Goal: Find specific page/section: Find specific page/section

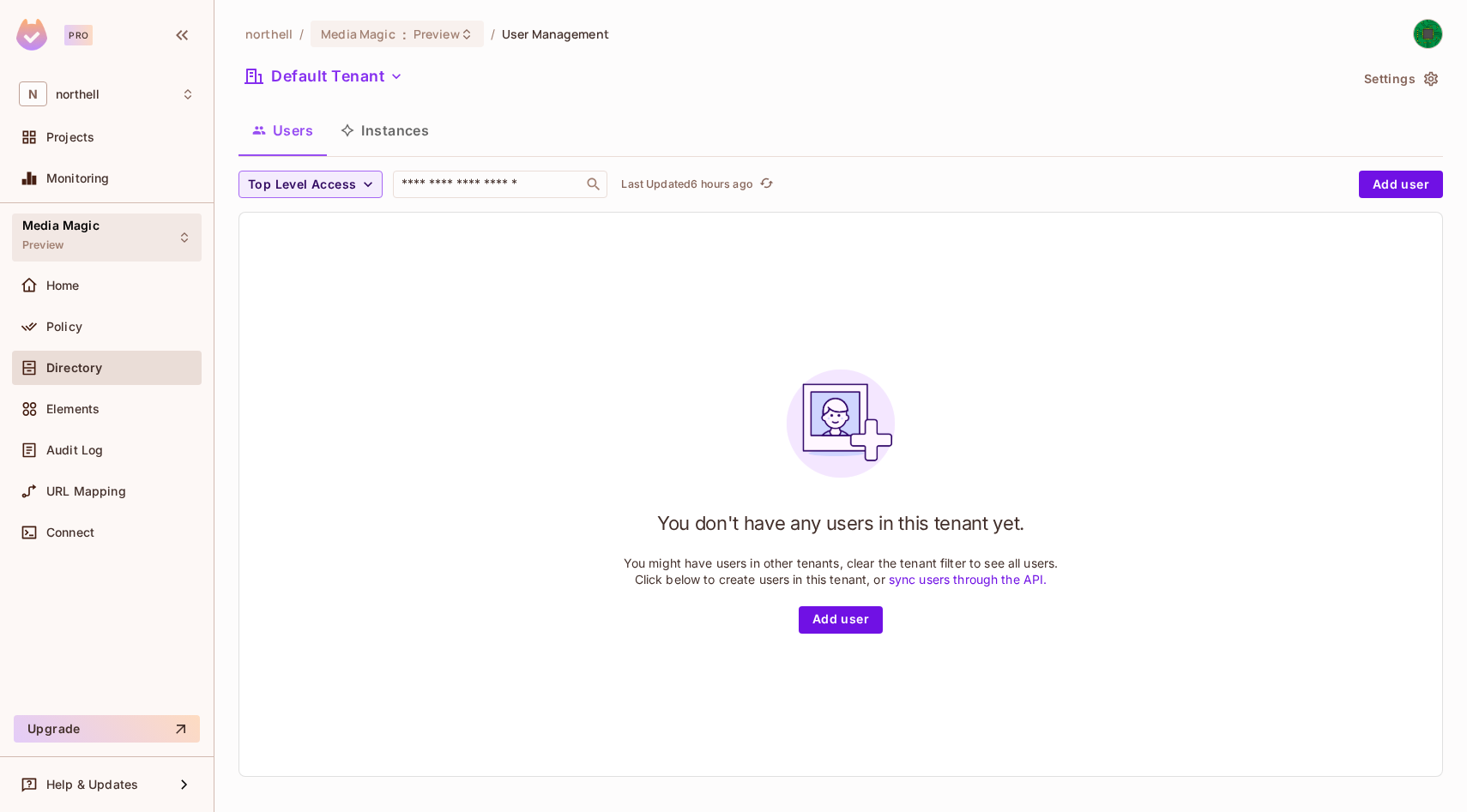
click at [147, 215] on div "Media Magic Preview" at bounding box center [107, 237] width 190 height 47
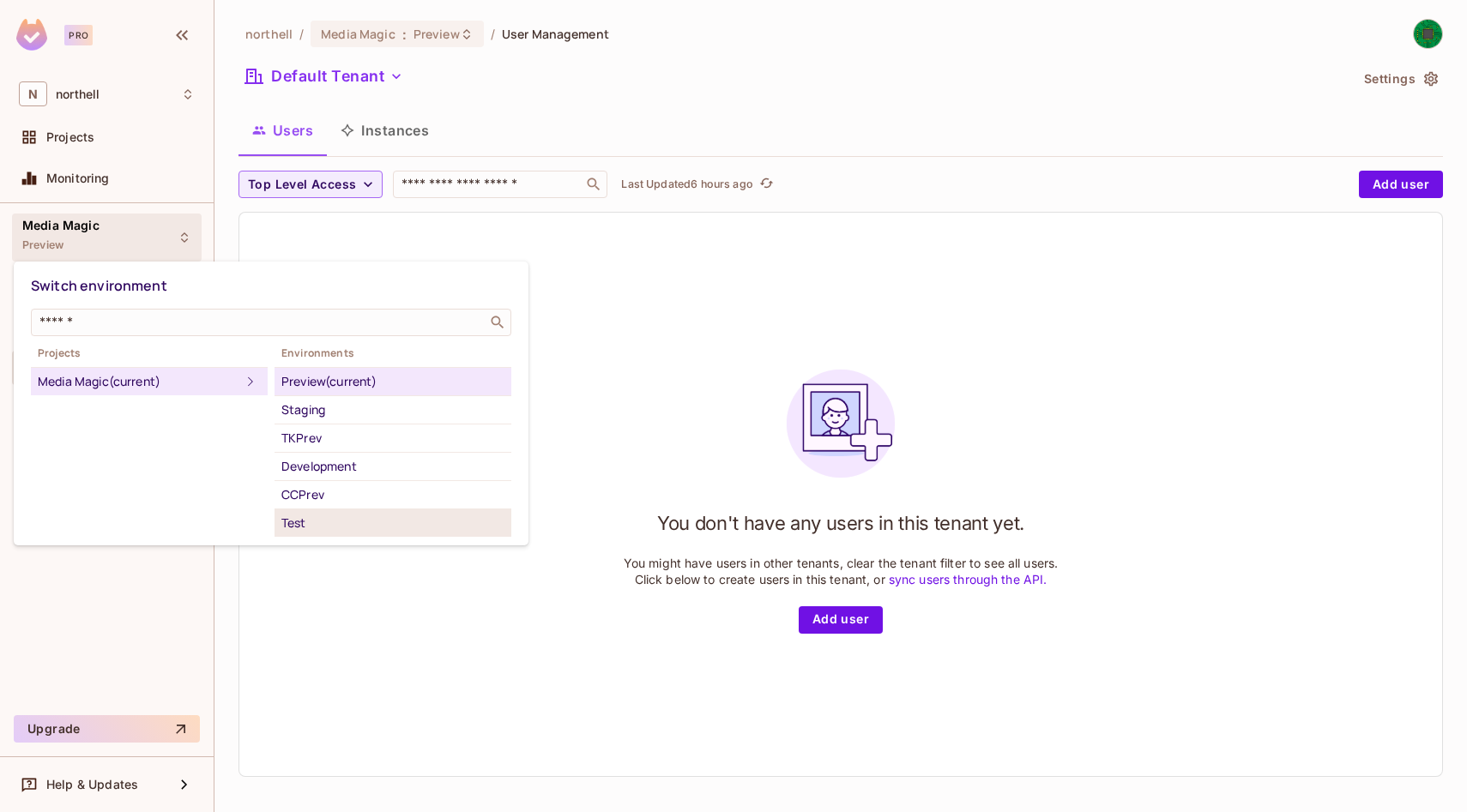
click at [338, 523] on div "Test" at bounding box center [392, 523] width 223 height 21
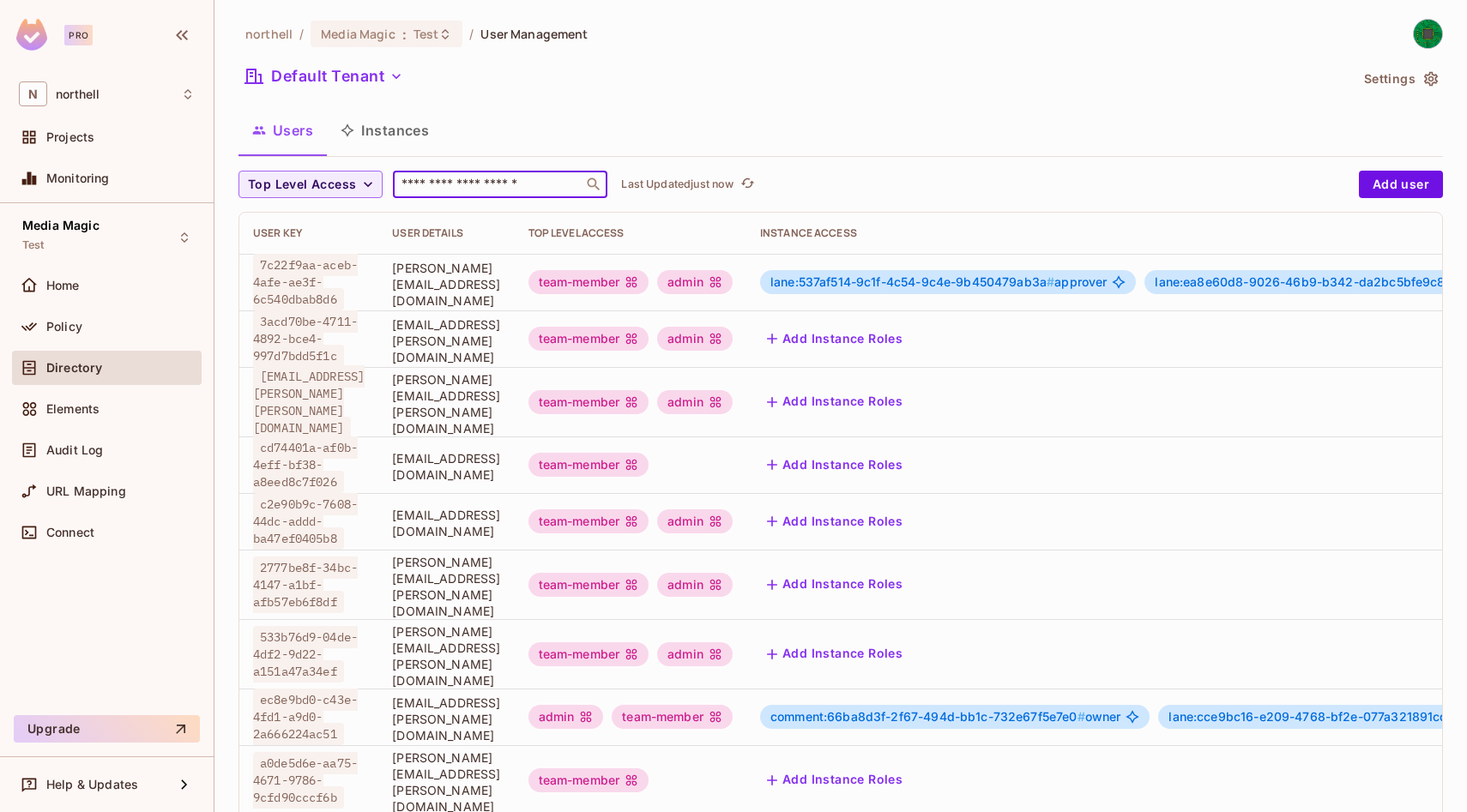
click at [476, 187] on input "text" at bounding box center [488, 184] width 180 height 17
type input "******"
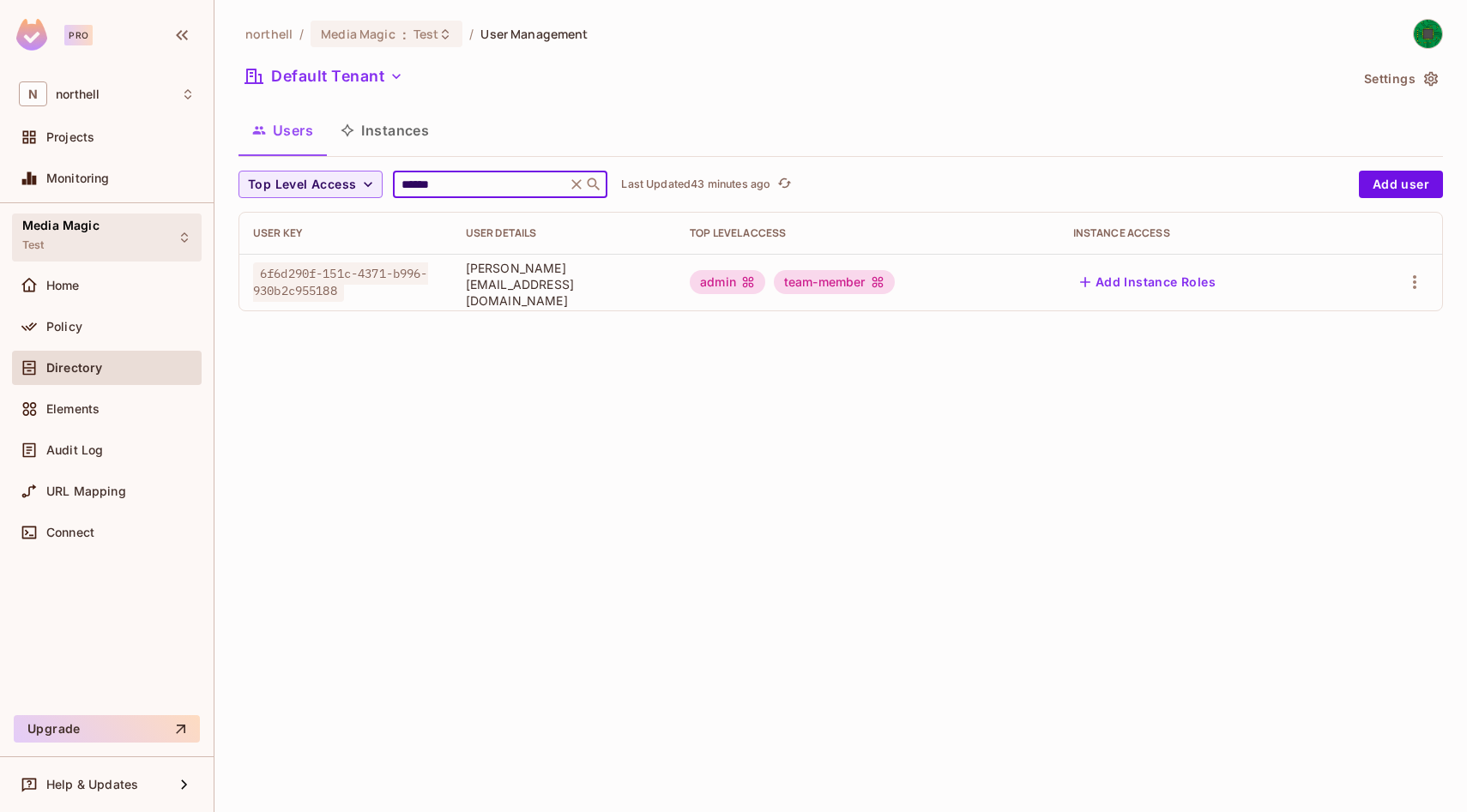
click at [174, 238] on div "Media Magic Test" at bounding box center [107, 237] width 190 height 47
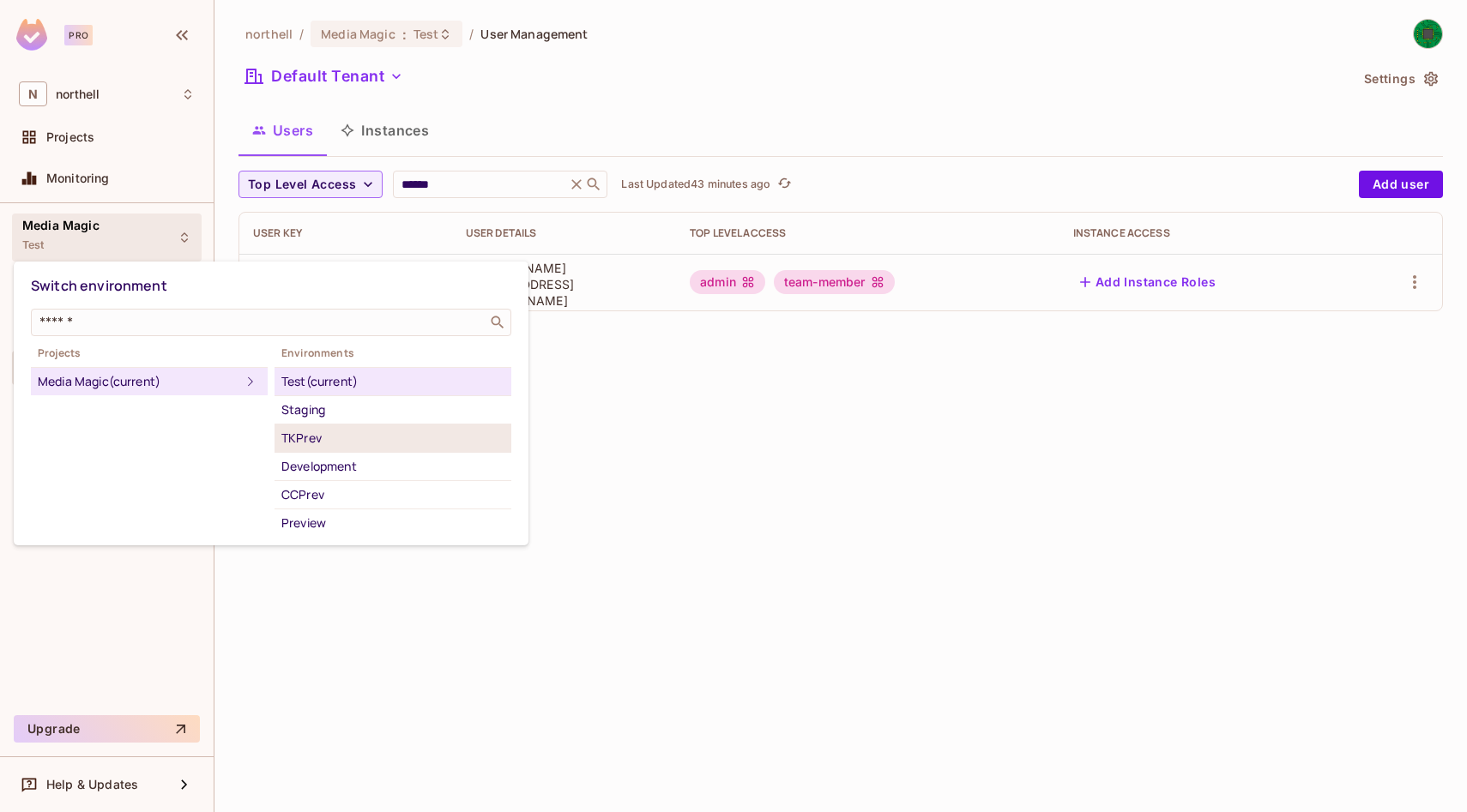
click at [318, 446] on div "TKPrev" at bounding box center [392, 438] width 223 height 21
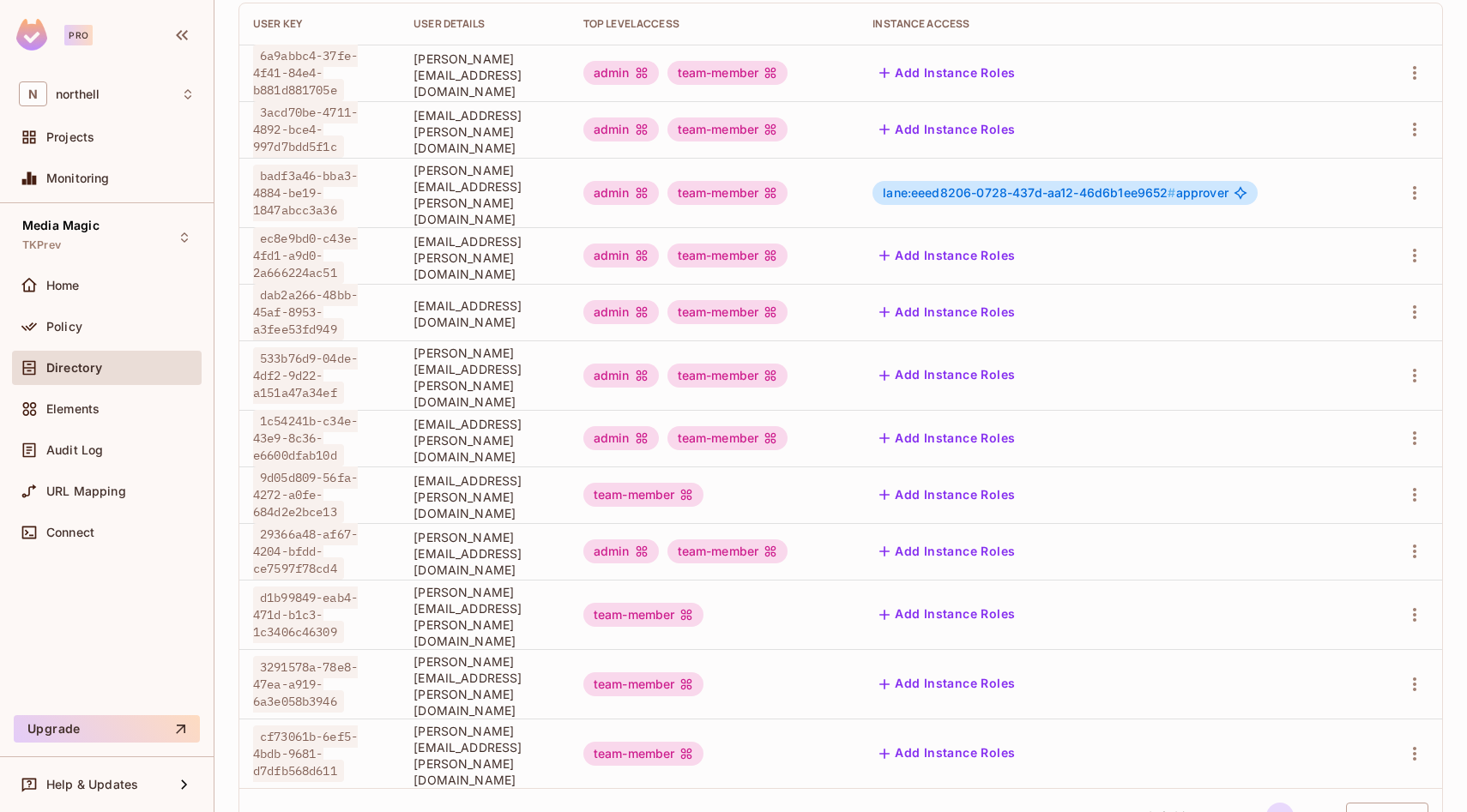
scroll to position [216, 0]
